Goal: Task Accomplishment & Management: Manage account settings

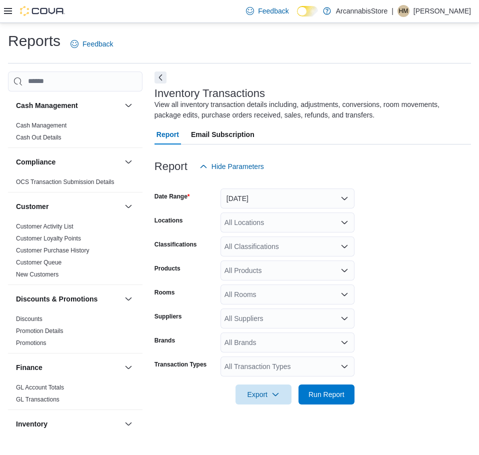
click at [426, 229] on form "Date Range Yesterday Locations All Locations Classifications All Classification…" at bounding box center [312, 290] width 316 height 228
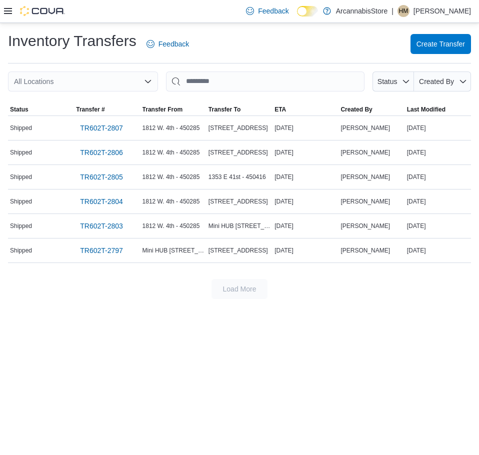
click at [2, 10] on div "Feedback Dark Mode ArcannabisStore | HM Henrique Merzari" at bounding box center [239, 11] width 479 height 23
click at [4, 10] on icon at bounding box center [8, 11] width 8 height 8
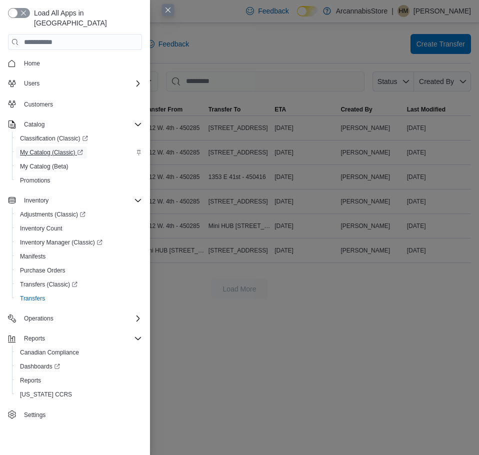
click at [55, 148] on span "My Catalog (Classic)" at bounding box center [51, 152] width 63 height 8
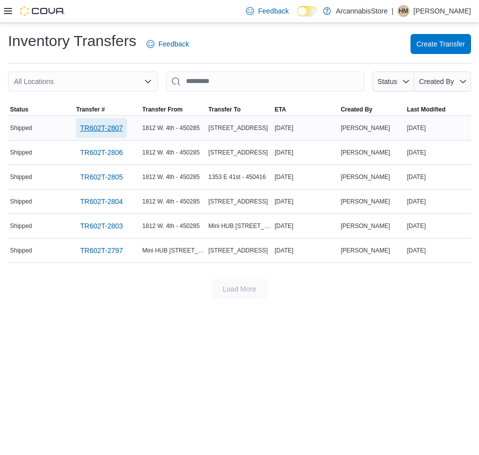
click at [106, 130] on span "TR602T-2807" at bounding box center [101, 128] width 43 height 10
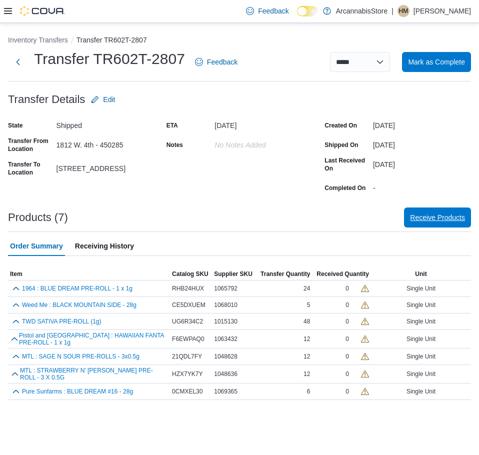
click at [461, 207] on div "Products (7) Receive Products" at bounding box center [239, 217] width 463 height 20
click at [454, 211] on span "Receive Products" at bounding box center [437, 217] width 55 height 20
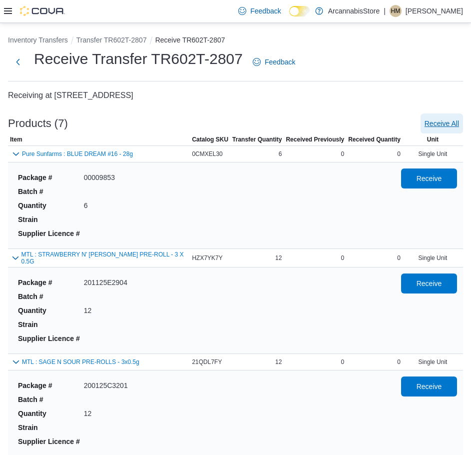
click at [451, 120] on span "Receive All" at bounding box center [442, 123] width 34 height 10
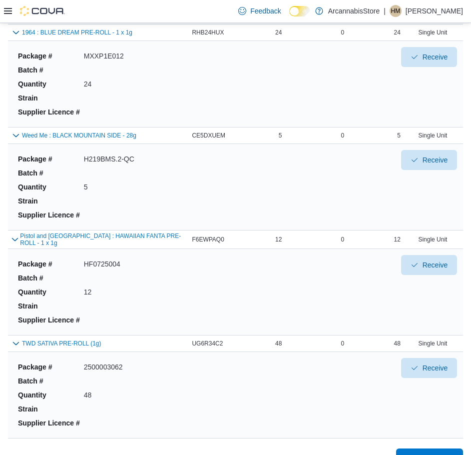
scroll to position [450, 0]
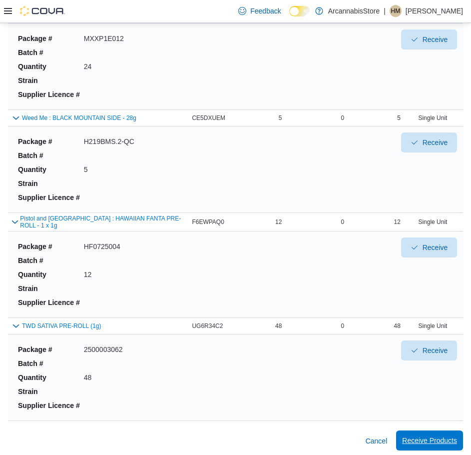
click at [445, 430] on span "Receive Products" at bounding box center [429, 440] width 55 height 20
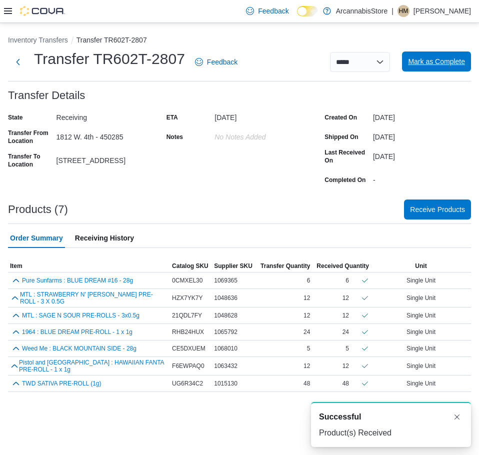
click at [446, 59] on span "Mark as Complete" at bounding box center [436, 61] width 57 height 10
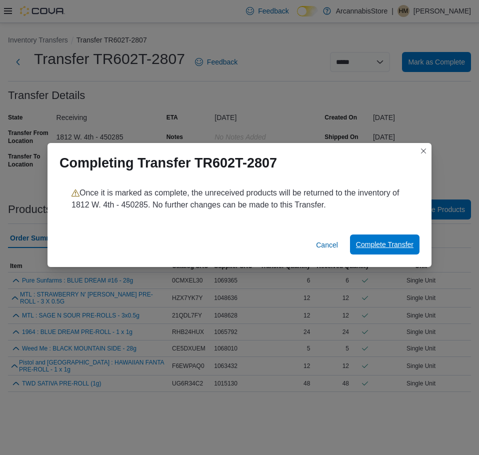
click at [409, 243] on span "Complete Transfer" at bounding box center [384, 244] width 57 height 10
